Goal: Communication & Community: Answer question/provide support

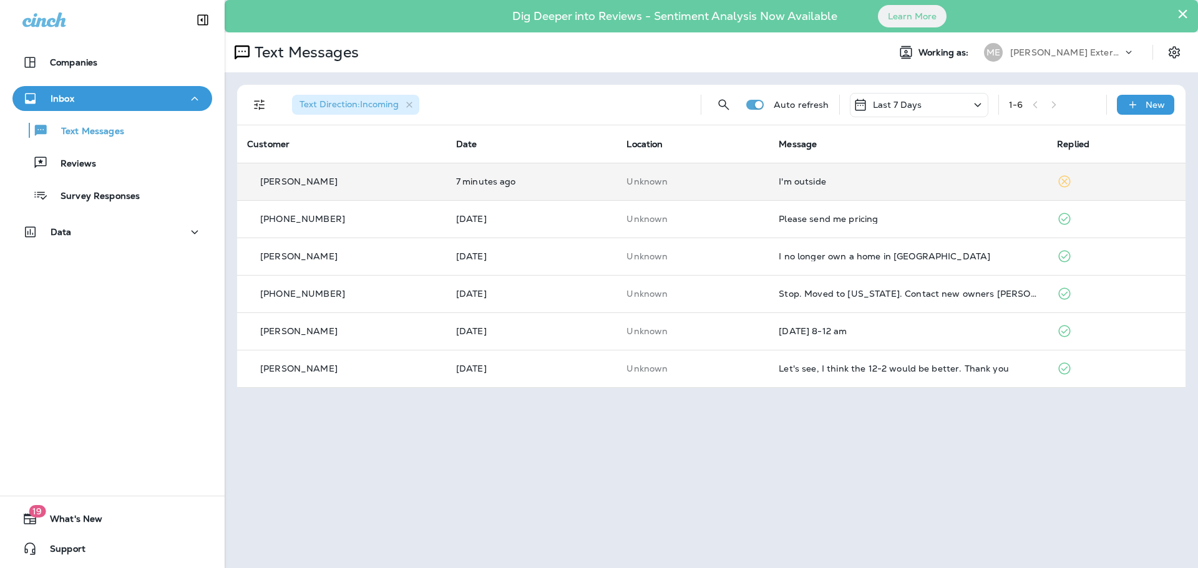
click at [916, 172] on td "I'm outside" at bounding box center [908, 181] width 278 height 37
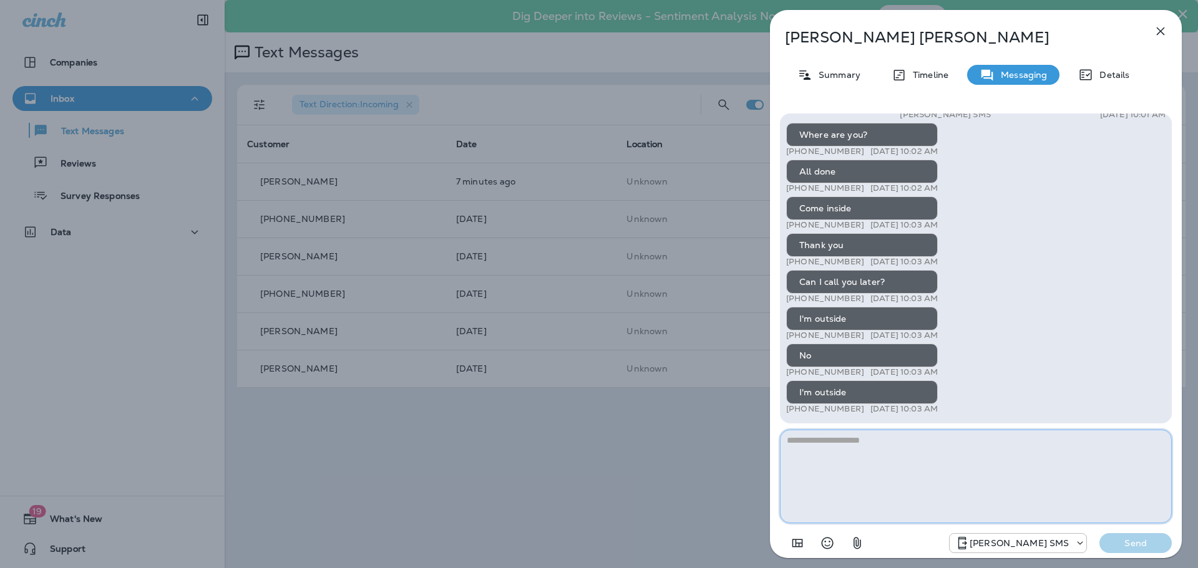
drag, startPoint x: 813, startPoint y: 447, endPoint x: 818, endPoint y: 442, distance: 7.1
click at [818, 442] on textarea at bounding box center [976, 477] width 392 height 94
drag, startPoint x: 1081, startPoint y: 444, endPoint x: 1099, endPoint y: 445, distance: 18.1
click at [1099, 445] on textarea "**********" at bounding box center [976, 477] width 392 height 94
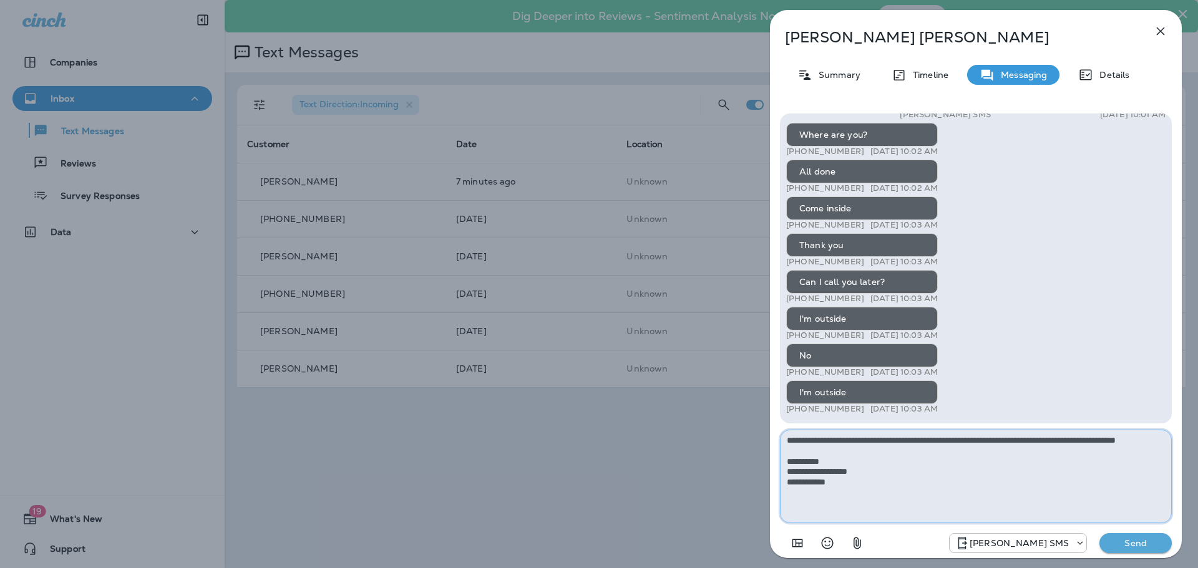
click at [882, 452] on textarea "**********" at bounding box center [976, 477] width 392 height 94
type textarea "**********"
click at [1105, 534] on button "Send" at bounding box center [1135, 543] width 72 height 20
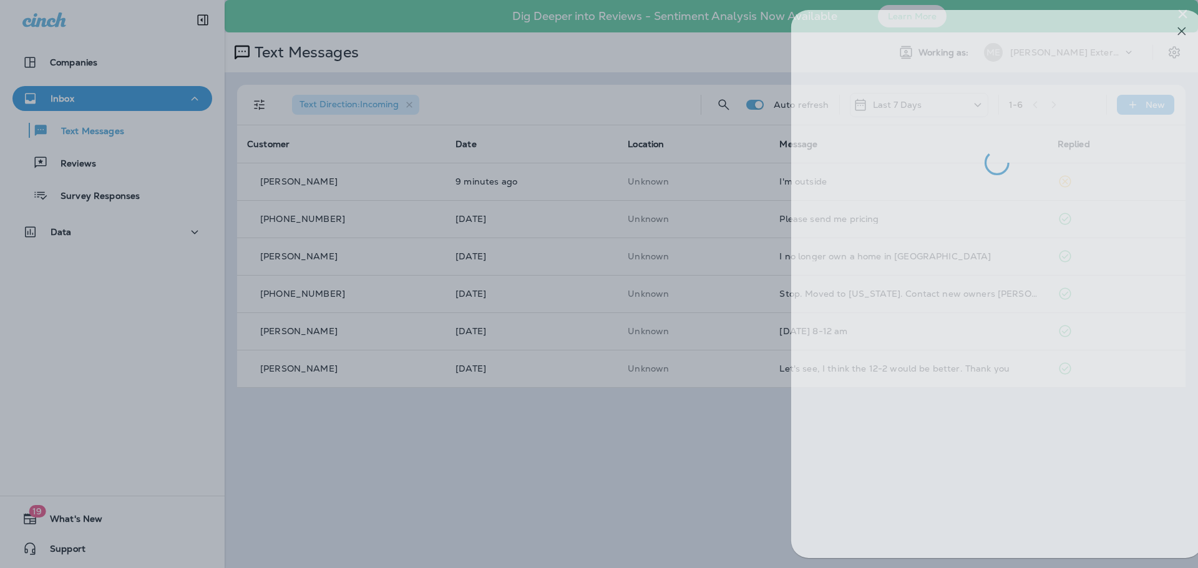
drag, startPoint x: 447, startPoint y: 553, endPoint x: 933, endPoint y: 170, distance: 618.3
click at [447, 552] on div at bounding box center [620, 284] width 1198 height 568
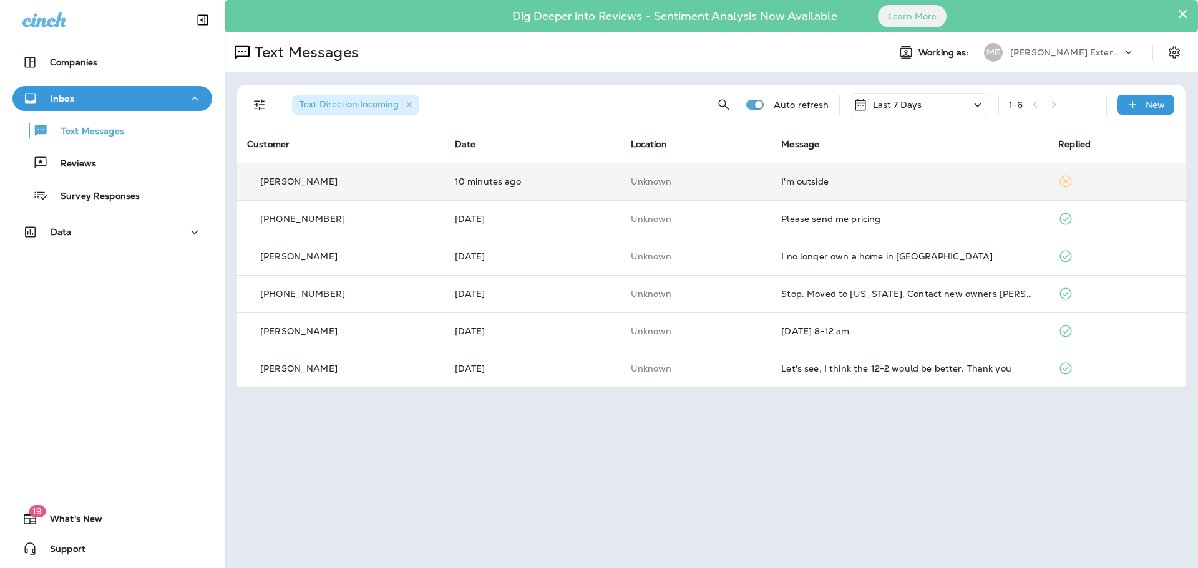
click at [911, 177] on div "I'm outside" at bounding box center [909, 182] width 257 height 10
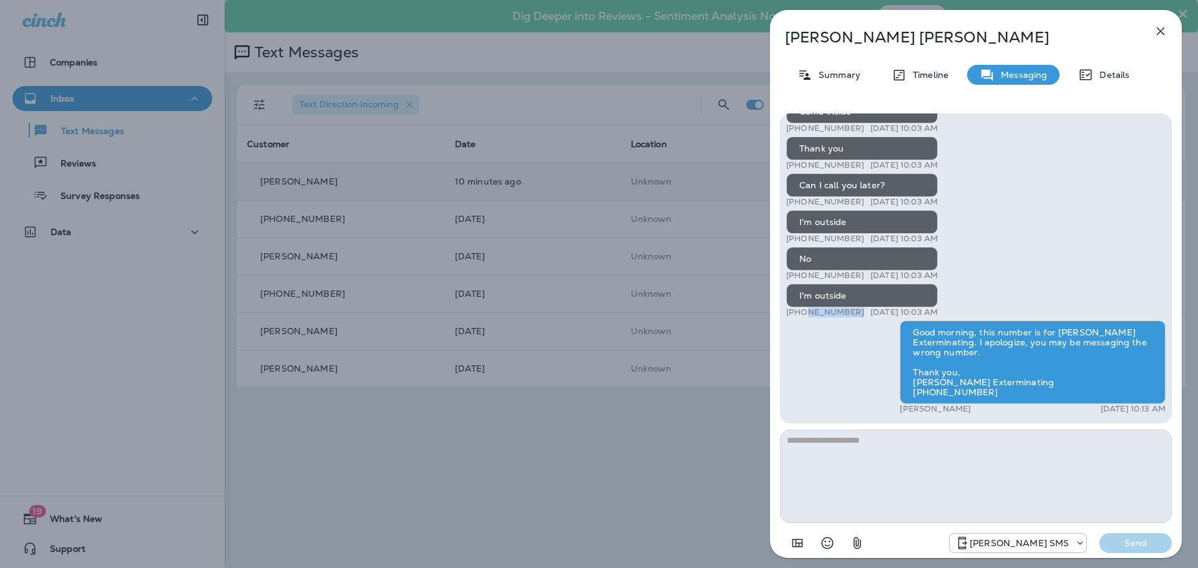
drag, startPoint x: 862, startPoint y: 324, endPoint x: 800, endPoint y: 321, distance: 61.8
click at [800, 318] on div "+1 (925) 872-0513 Oct 9, 2025 10:03 AM" at bounding box center [862, 313] width 152 height 10
copy p "925) 872-0513"
click at [1173, 30] on div "Mike Ballengee Summary Timeline Messaging Details Mares Ext.: Protect your home…" at bounding box center [976, 288] width 412 height 556
click at [1161, 36] on icon "button" at bounding box center [1160, 31] width 15 height 15
